Goal: Navigation & Orientation: Find specific page/section

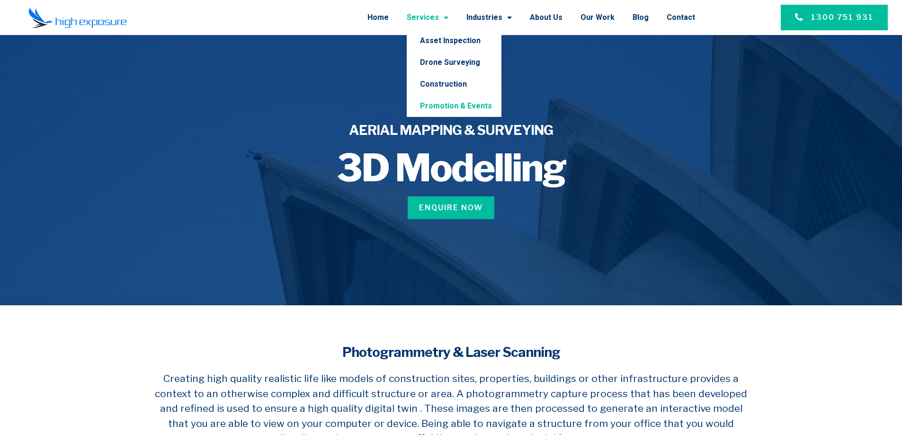
click at [455, 107] on link "Promotion & Events" at bounding box center [454, 106] width 95 height 22
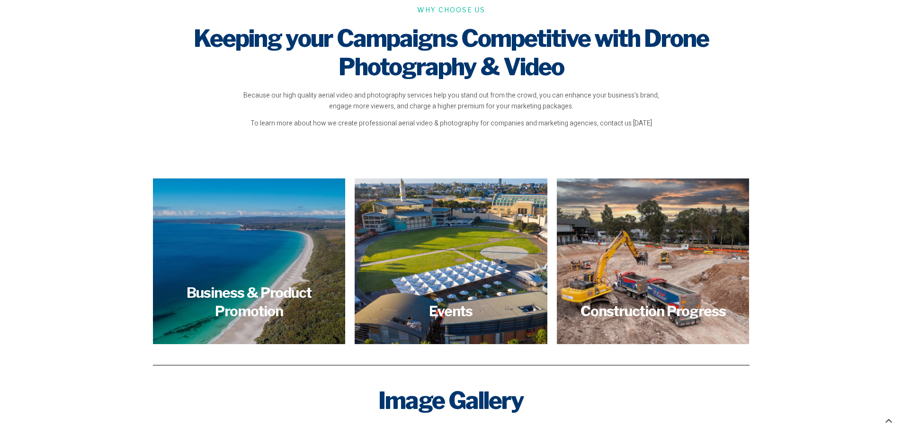
scroll to position [1089, 0]
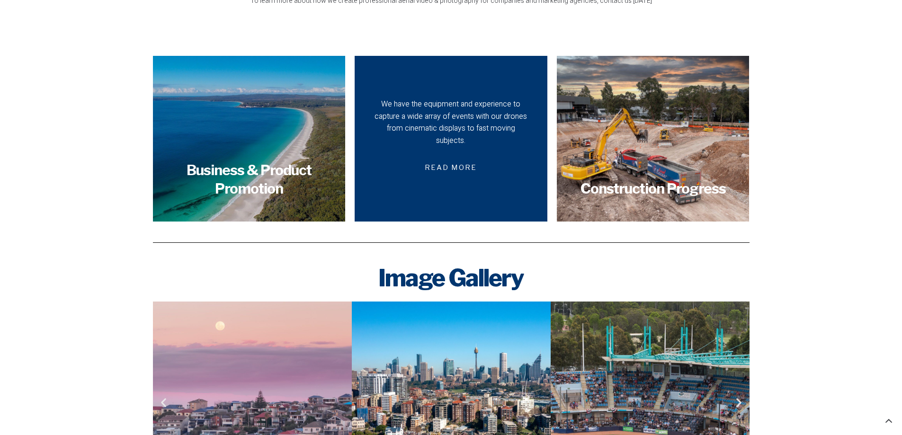
click at [470, 157] on span "Read more" at bounding box center [450, 168] width 75 height 22
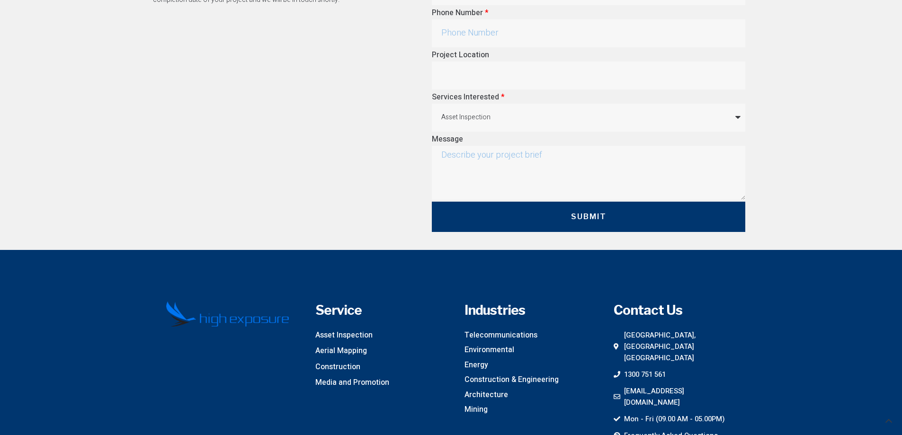
scroll to position [1041, 0]
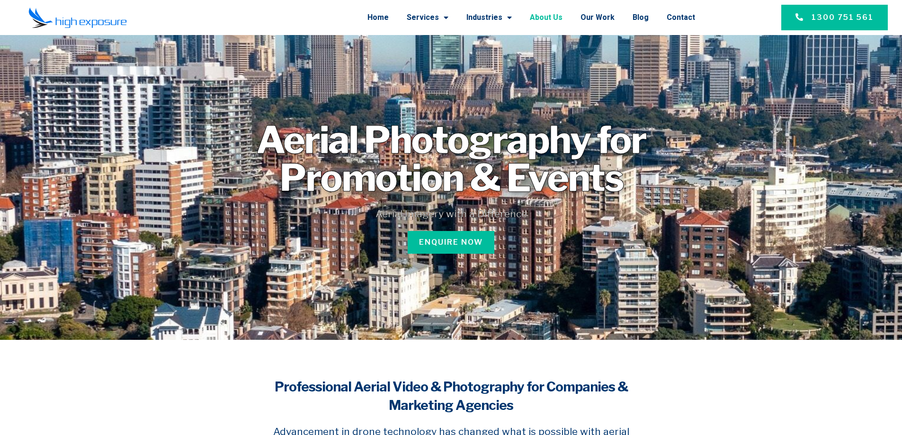
click at [552, 16] on link "About Us" at bounding box center [546, 17] width 33 height 25
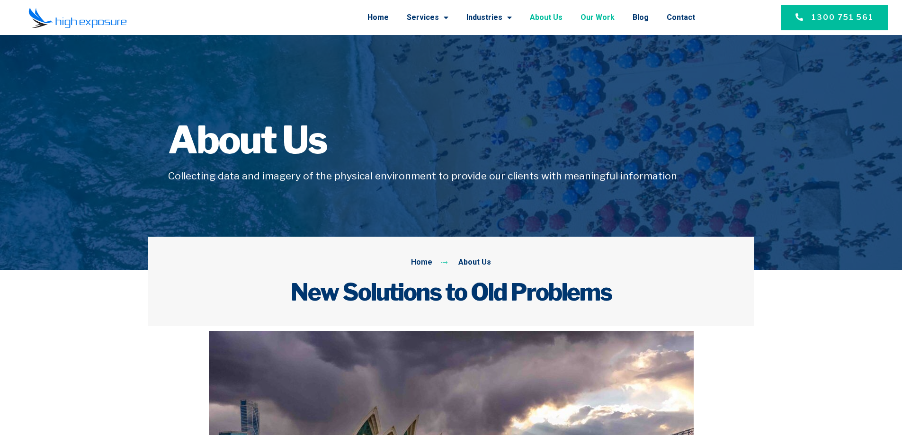
click at [592, 16] on link "Our Work" at bounding box center [597, 17] width 34 height 25
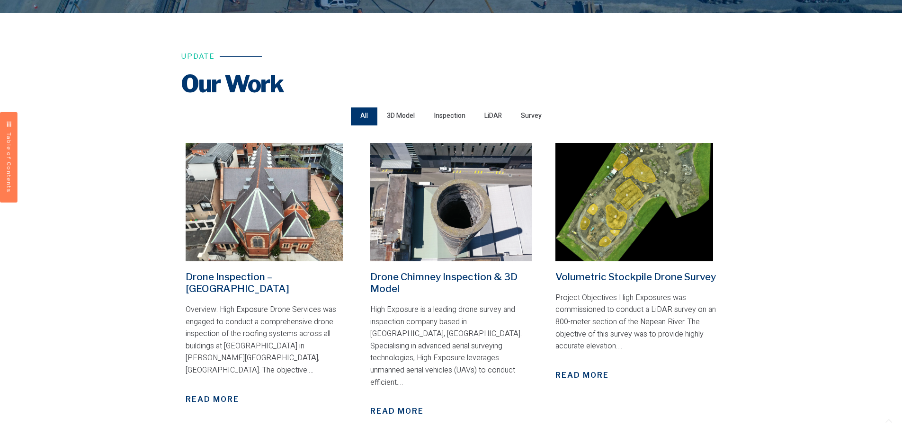
scroll to position [284, 0]
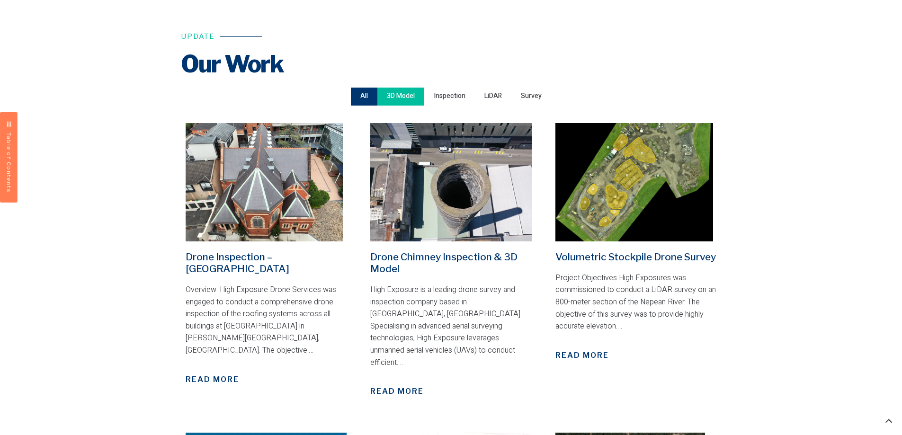
click at [404, 96] on span "3D Model" at bounding box center [401, 96] width 28 height 13
click at [0, 0] on input "3D Model" at bounding box center [0, 0] width 0 height 0
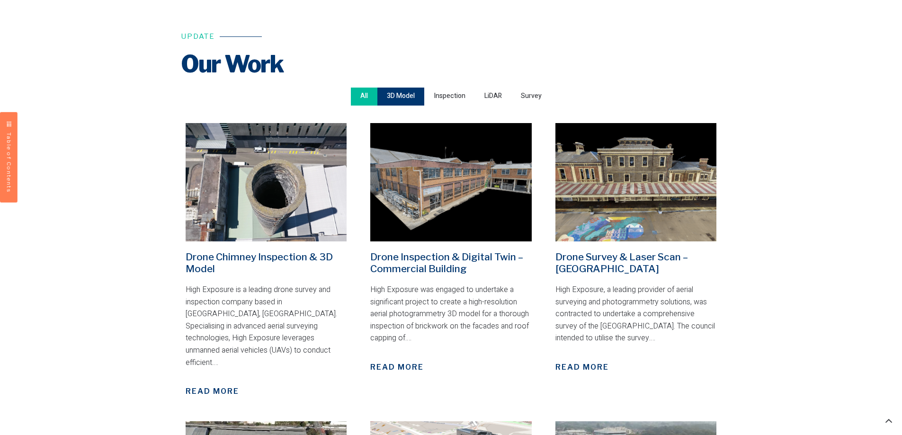
click at [365, 93] on span "All" at bounding box center [364, 96] width 8 height 13
click at [0, 0] on input "All" at bounding box center [0, 0] width 0 height 0
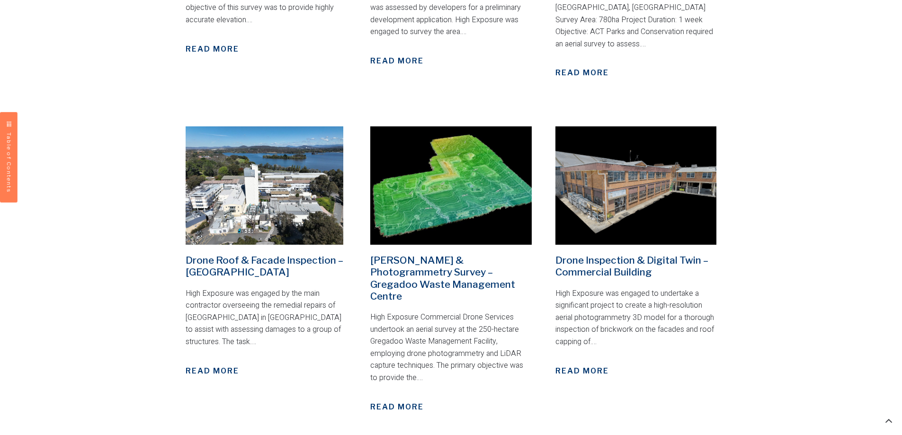
scroll to position [994, 0]
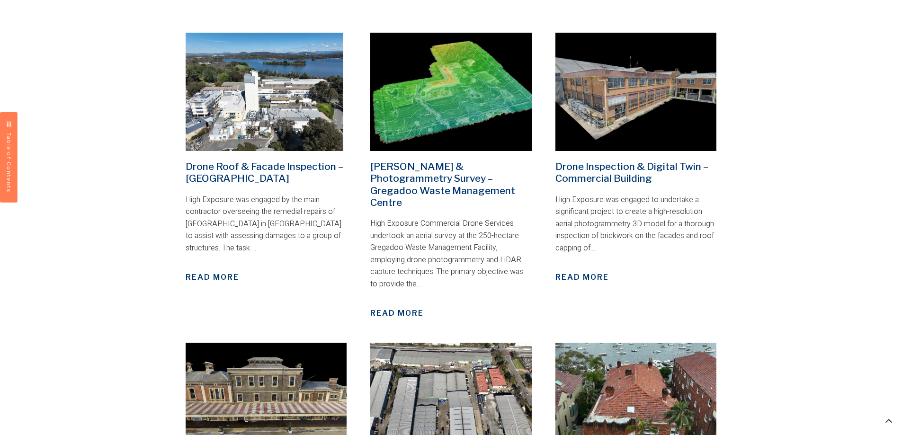
click at [599, 86] on img at bounding box center [635, 92] width 161 height 118
click at [591, 160] on link "Drone Inspection & Digital Twin – Commercial Building" at bounding box center [631, 172] width 153 height 24
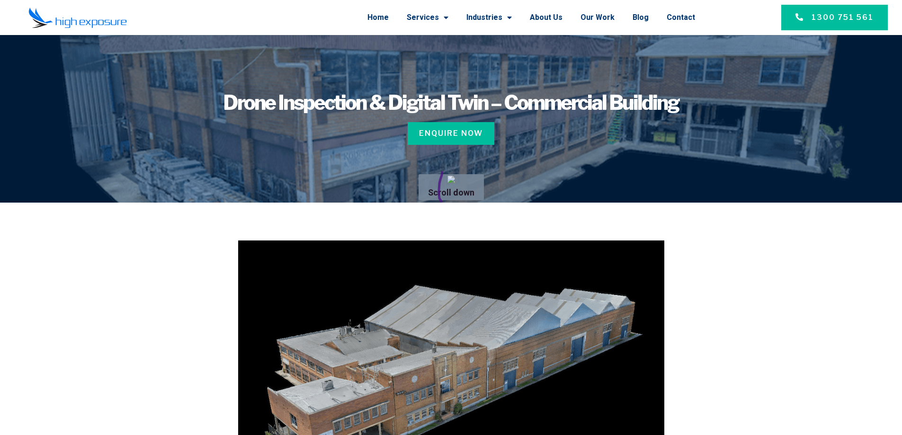
drag, startPoint x: 442, startPoint y: 171, endPoint x: 474, endPoint y: 216, distance: 54.6
